Goal: Find specific page/section: Find specific page/section

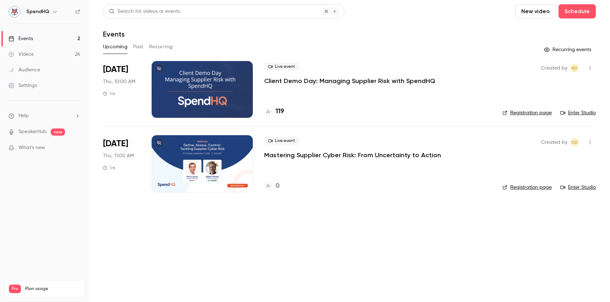
click at [282, 109] on h4 "119" at bounding box center [280, 112] width 9 height 10
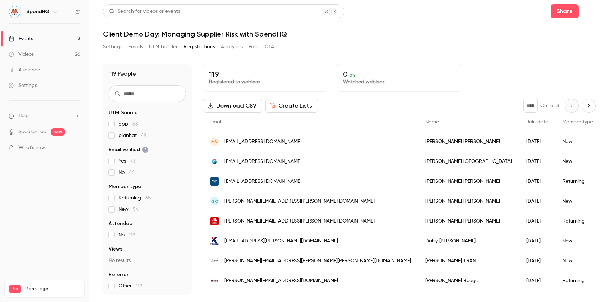
click at [586, 103] on icon "Next page" at bounding box center [589, 106] width 8 height 6
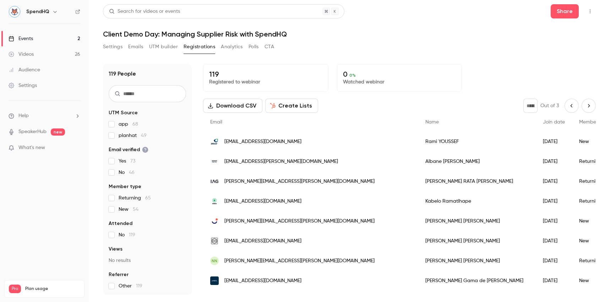
click at [569, 105] on icon "Previous page" at bounding box center [572, 106] width 8 height 6
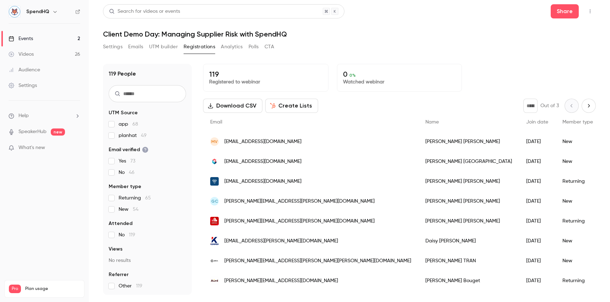
click at [586, 107] on icon "Next page" at bounding box center [589, 106] width 8 height 6
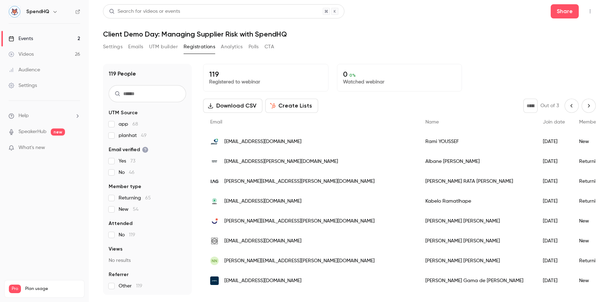
click at [586, 107] on icon "Next page" at bounding box center [589, 106] width 8 height 6
type input "*"
